Goal: Task Accomplishment & Management: Complete application form

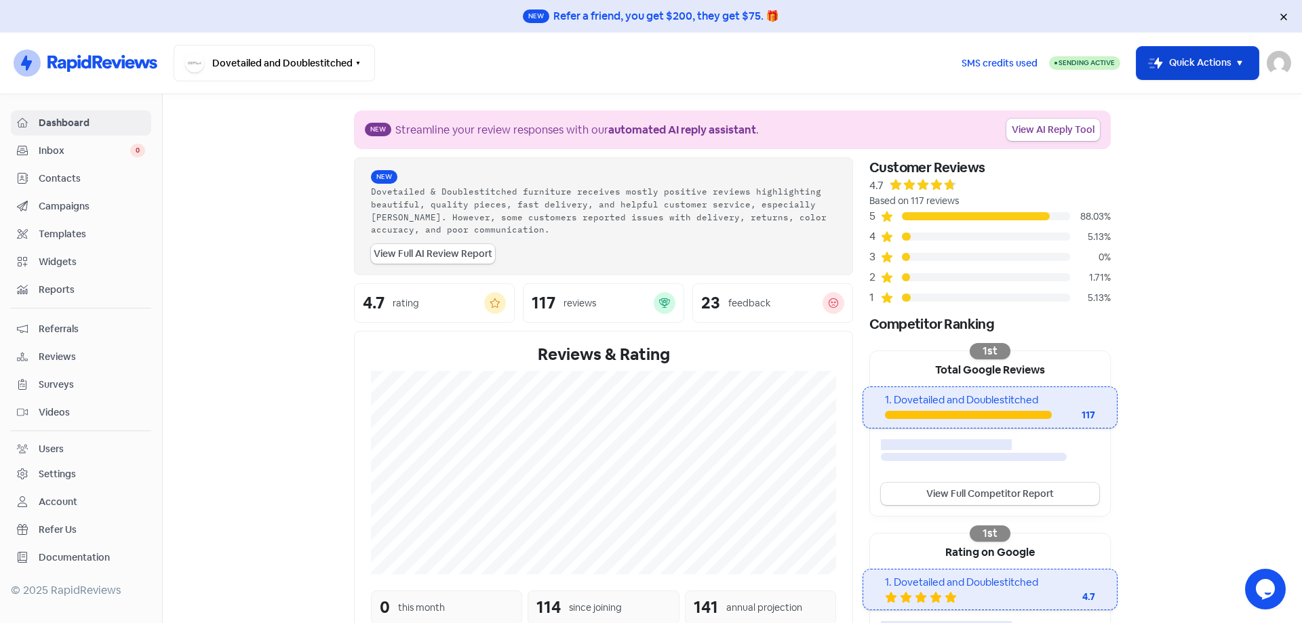
click at [1235, 66] on icon "button" at bounding box center [1239, 63] width 16 height 16
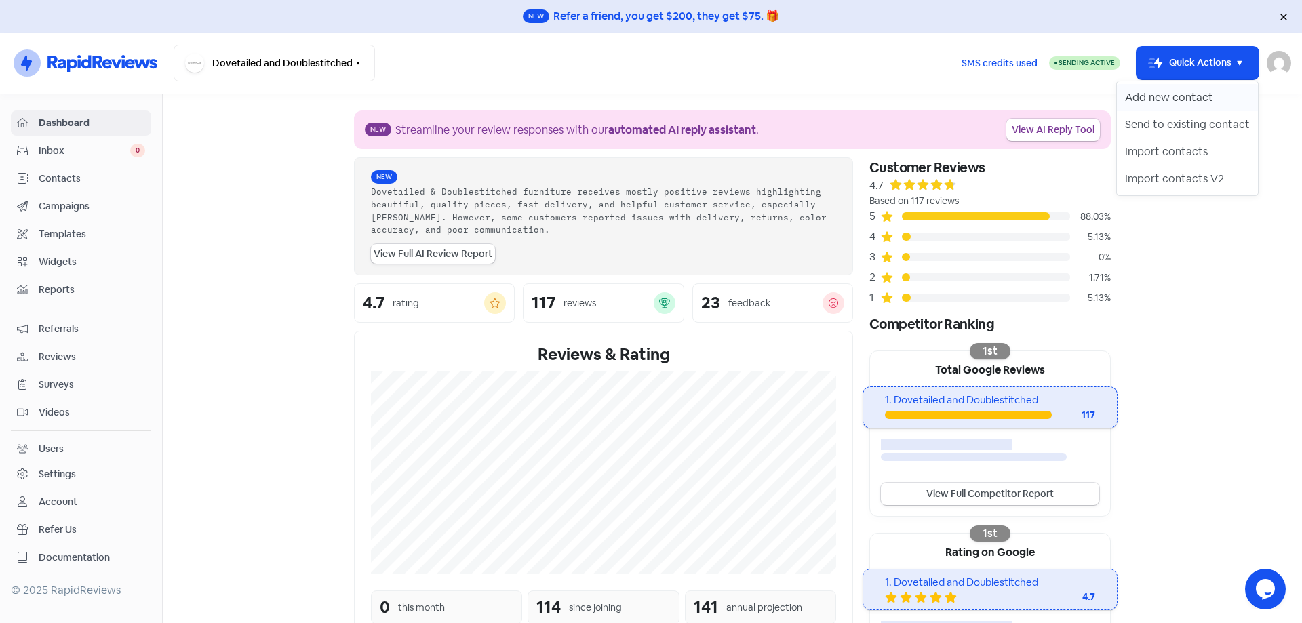
click at [1188, 96] on button "Add new contact" at bounding box center [1187, 97] width 141 height 27
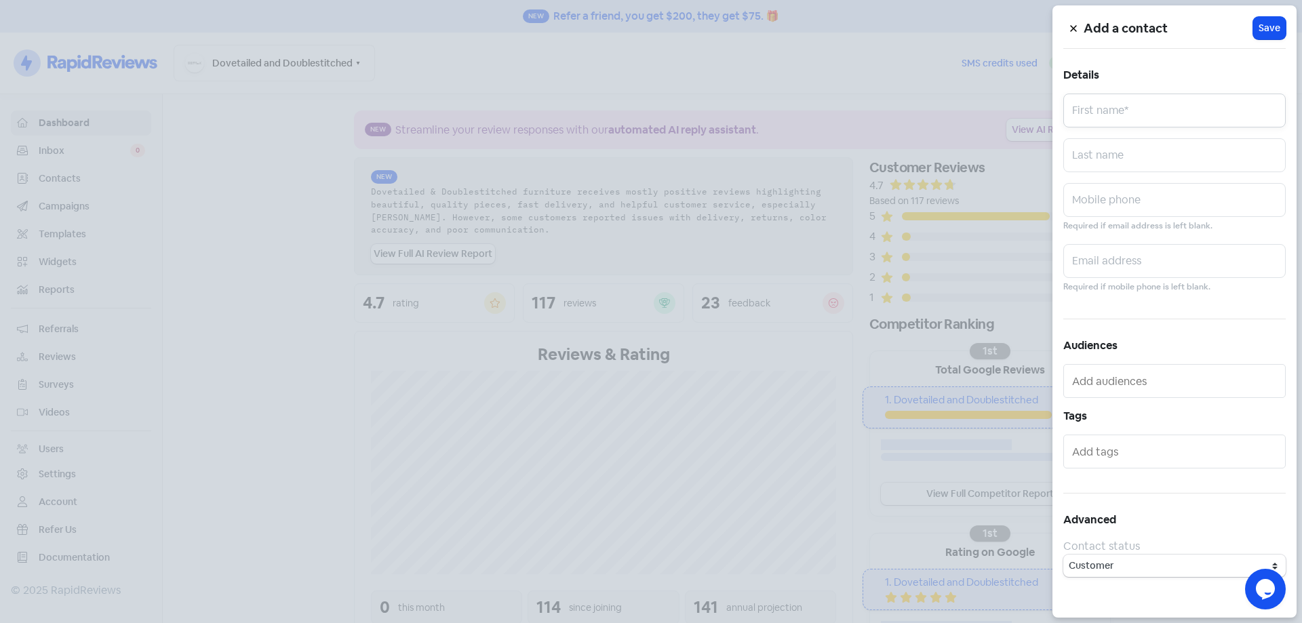
click at [1171, 108] on input "text" at bounding box center [1174, 111] width 222 height 34
paste input "[PERSON_NAME]"
type input "[PERSON_NAME]"
click at [1113, 197] on input "text" at bounding box center [1174, 200] width 222 height 34
paste input "0411 202 917"
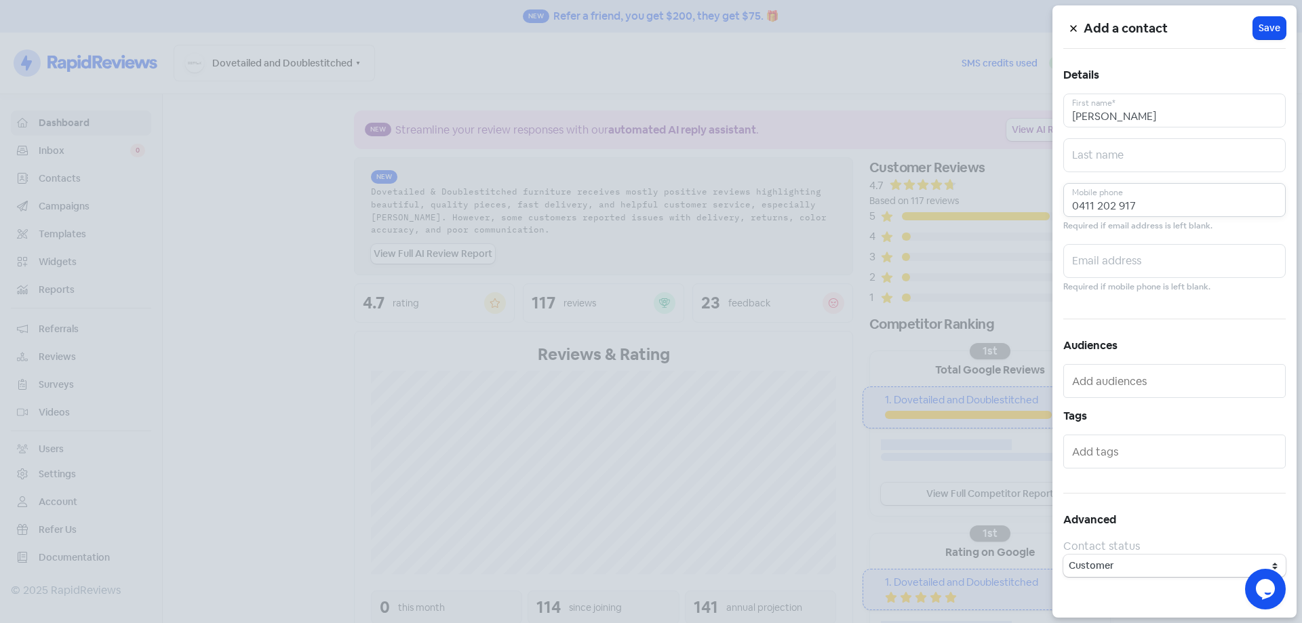
type input "0411 202 917"
click at [1171, 254] on input "text" at bounding box center [1174, 261] width 222 height 34
paste input "[EMAIL_ADDRESS][DOMAIN_NAME]"
type input "[EMAIL_ADDRESS][DOMAIN_NAME]"
click at [1267, 35] on button "Icon For Loading Save" at bounding box center [1269, 28] width 33 height 22
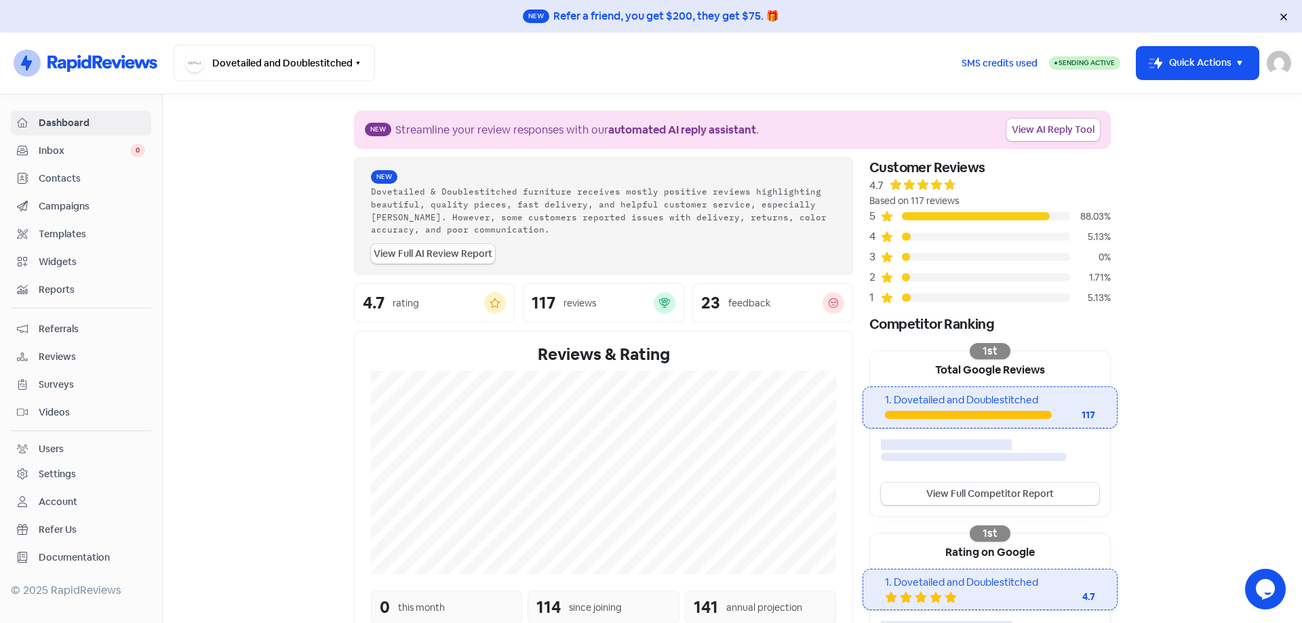
drag, startPoint x: 1208, startPoint y: 60, endPoint x: 1197, endPoint y: 82, distance: 25.2
click at [1209, 61] on button "Icon For Thunder-move Quick Actions" at bounding box center [1197, 63] width 122 height 33
click at [1186, 99] on button "Add new contact" at bounding box center [1187, 97] width 141 height 27
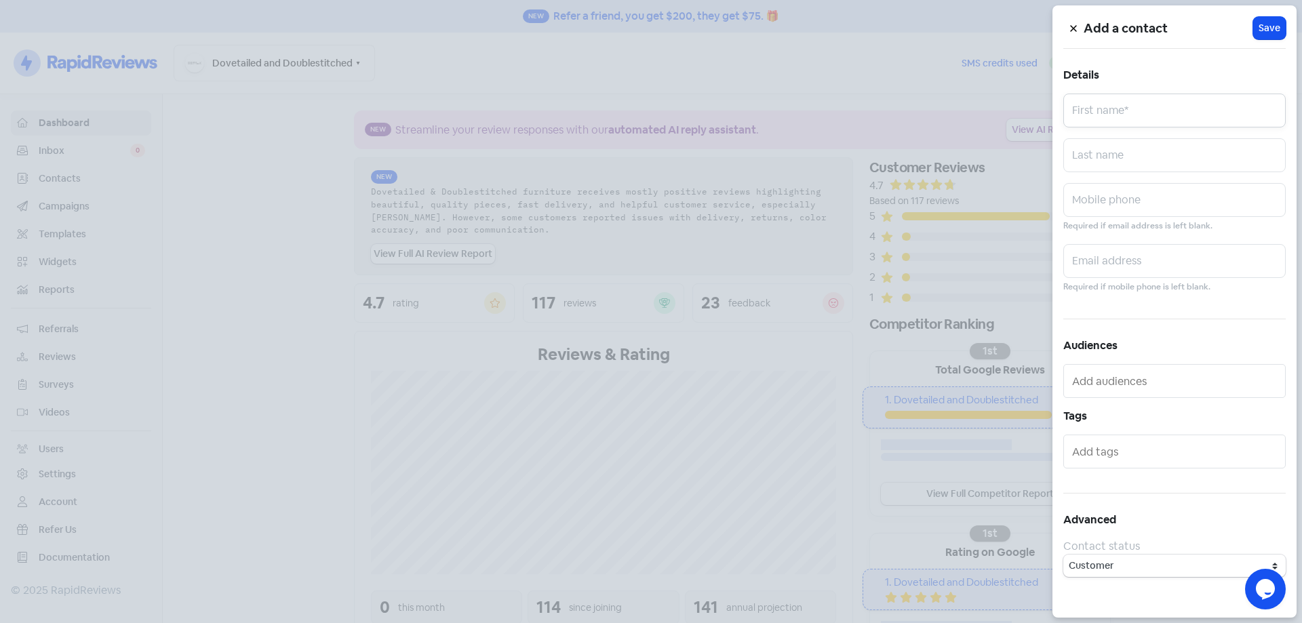
click at [1157, 117] on input "text" at bounding box center [1174, 111] width 222 height 34
paste input "[EMAIL_ADDRESS][DOMAIN_NAME]"
type input "[EMAIL_ADDRESS][DOMAIN_NAME]"
paste input "[PERSON_NAME]"
type input "[PERSON_NAME]"
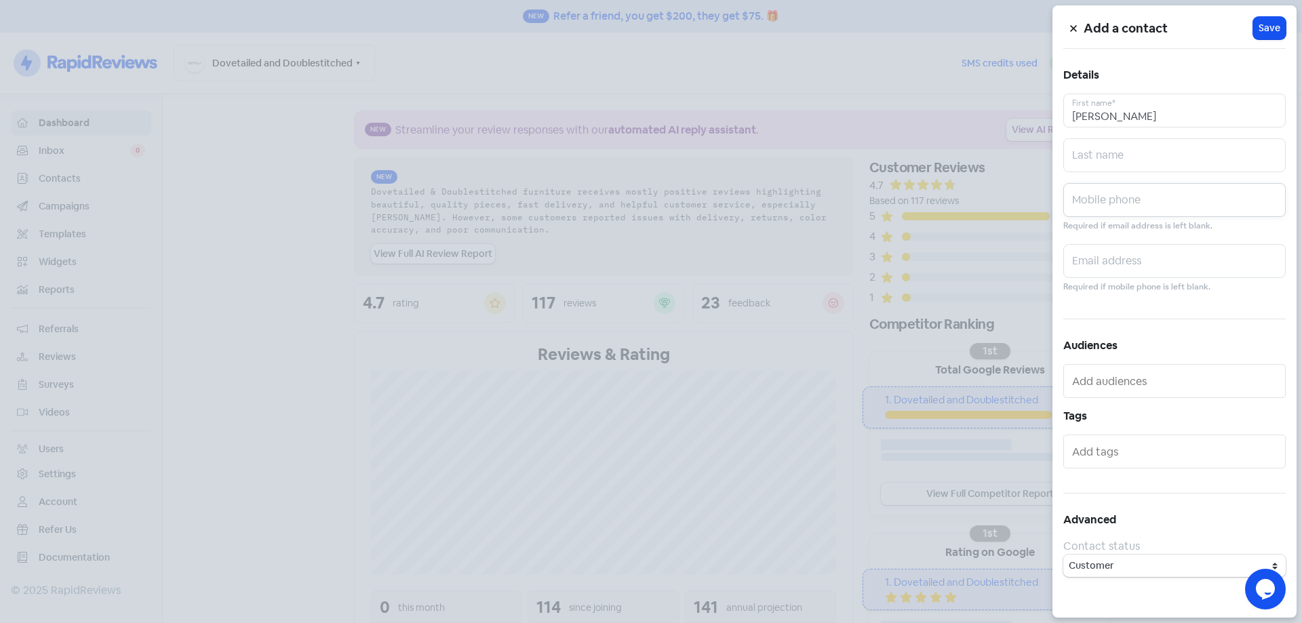
click at [1105, 201] on input "text" at bounding box center [1174, 200] width 222 height 34
paste input "409415495"
type input "0409415495"
click at [1117, 273] on input "text" at bounding box center [1174, 261] width 222 height 34
paste input "[EMAIL_ADDRESS][DOMAIN_NAME]"
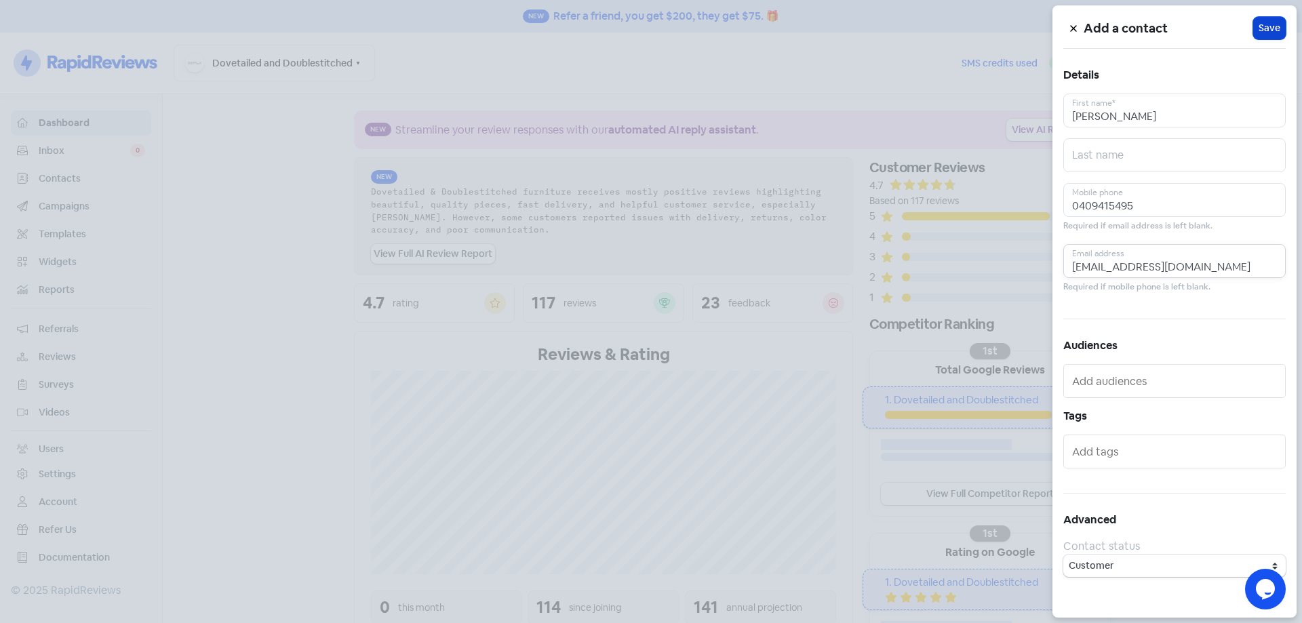
type input "[EMAIL_ADDRESS][DOMAIN_NAME]"
drag, startPoint x: 1280, startPoint y: 31, endPoint x: 1016, endPoint y: 3, distance: 265.1
click at [1279, 31] on button "Icon For Loading Save" at bounding box center [1269, 28] width 33 height 22
